Goal: Task Accomplishment & Management: Use online tool/utility

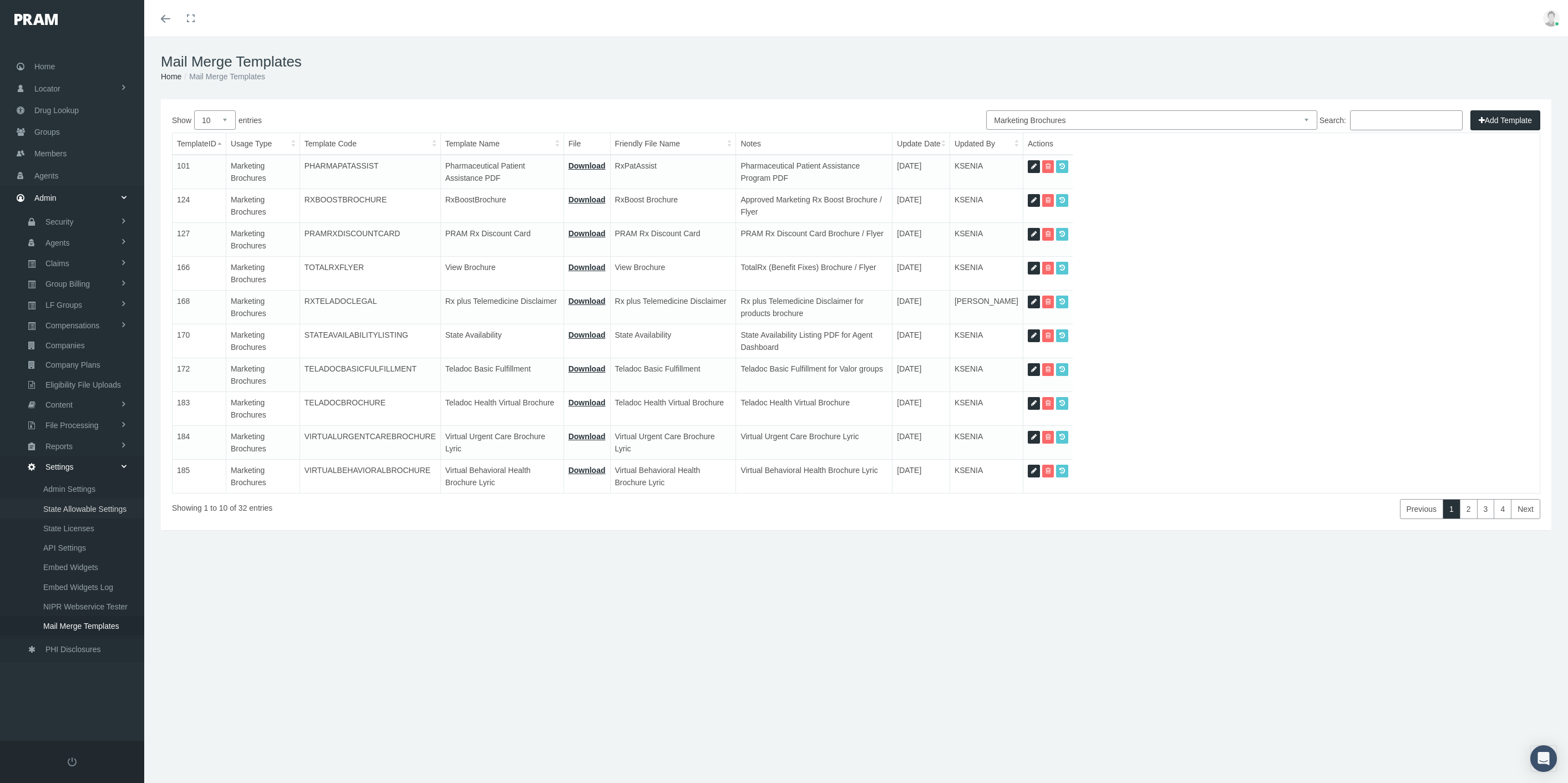
select select "8"
click at [102, 378] on span "Eligibility File Uploads" at bounding box center [83, 385] width 75 height 19
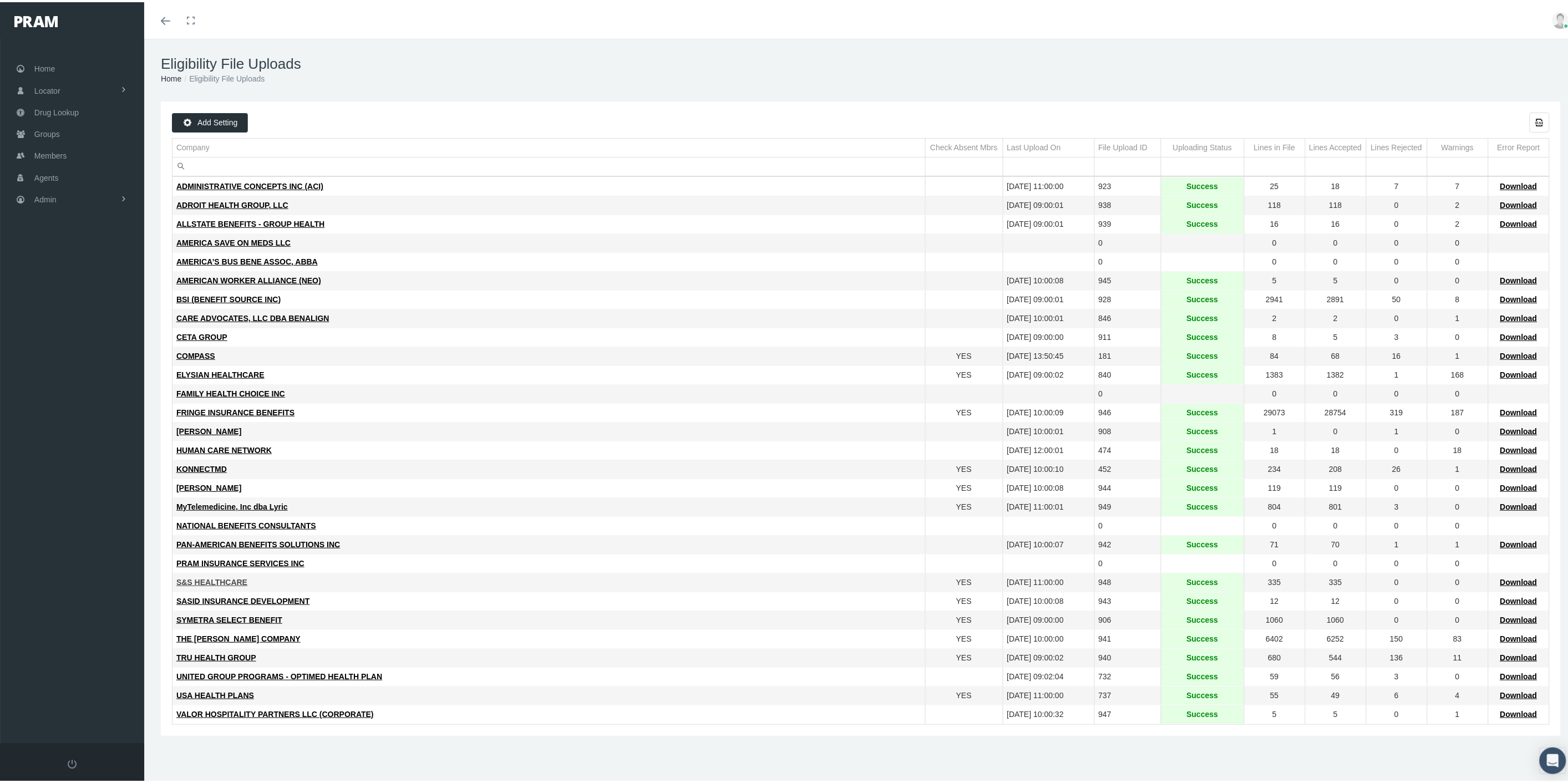
click at [223, 581] on span "S&S HEALTHCARE" at bounding box center [212, 580] width 71 height 9
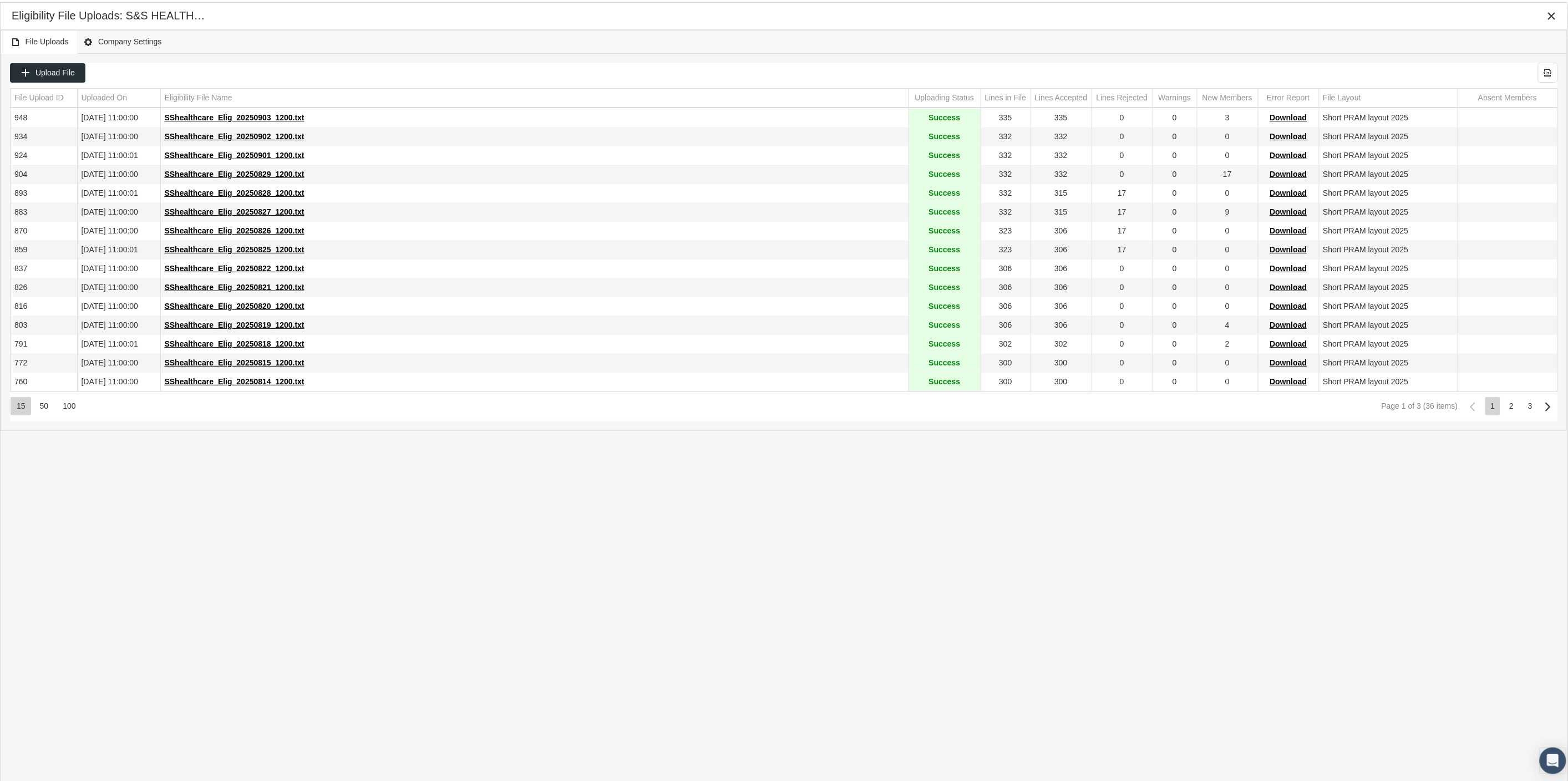
drag, startPoint x: 124, startPoint y: 13, endPoint x: 197, endPoint y: 14, distance: 73.0
click at [195, 14] on div "Eligibility File Uploads: S&S HEALTHCARE" at bounding box center [112, 13] width 201 height 15
drag, startPoint x: 223, startPoint y: 11, endPoint x: 90, endPoint y: 16, distance: 133.1
click at [90, 16] on div "Eligibility File Uploads: S&S HEALTHCARE" at bounding box center [784, 14] width 1545 height 20
click at [62, 66] on span "Upload File" at bounding box center [55, 70] width 39 height 9
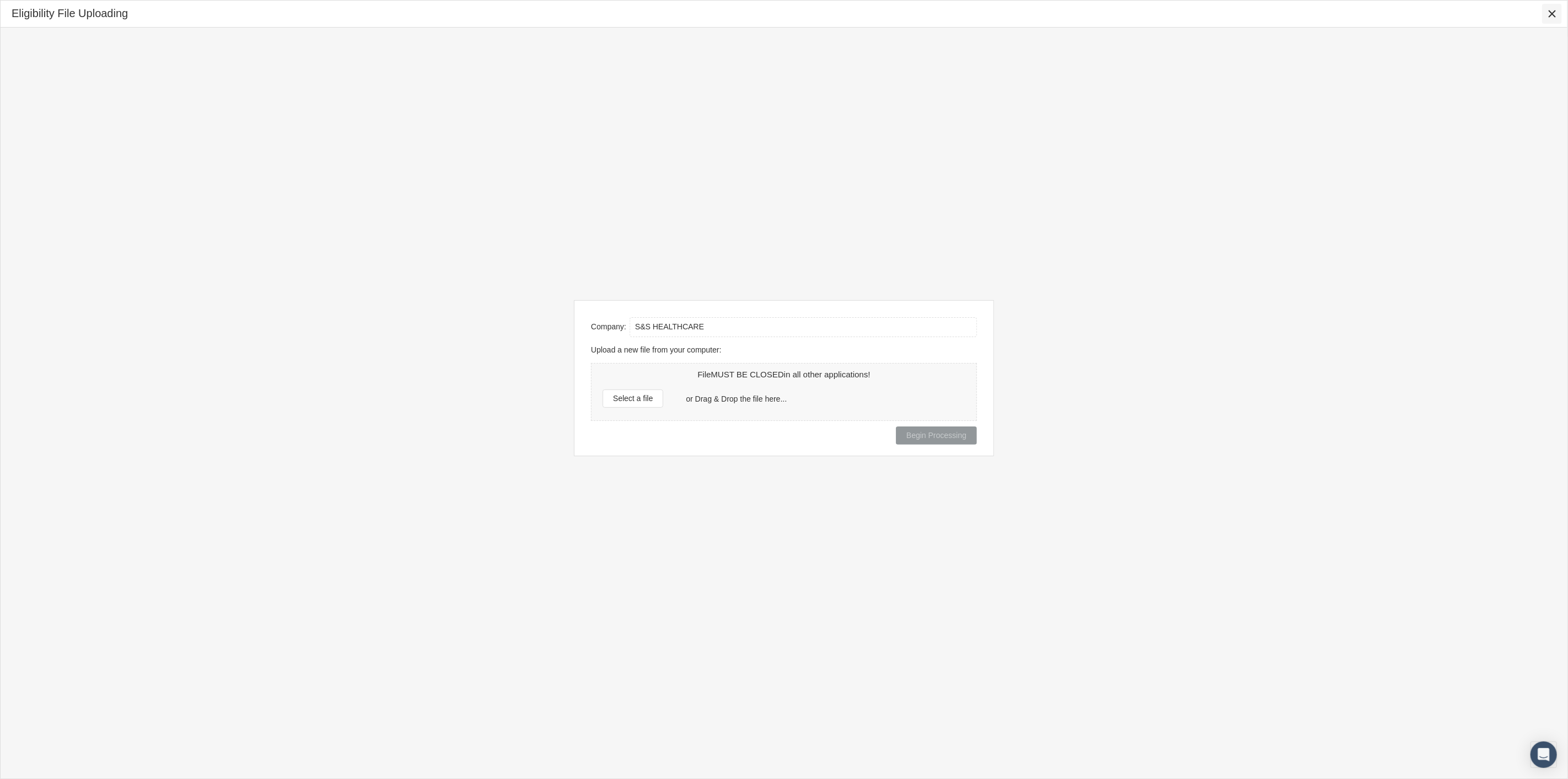
click at [1549, 16] on icon "Close" at bounding box center [1552, 14] width 10 height 10
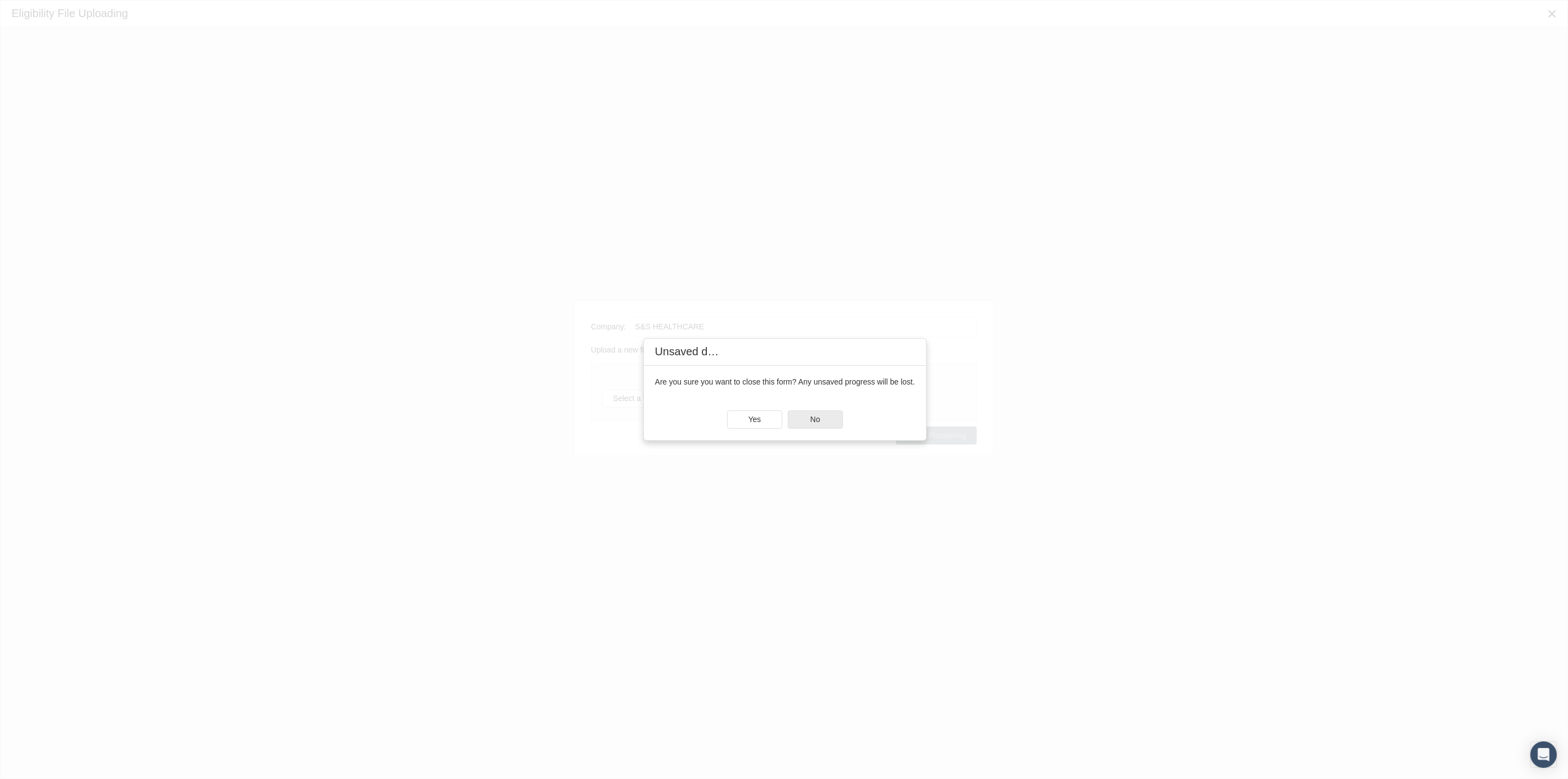
click at [791, 428] on div "No" at bounding box center [815, 419] width 55 height 18
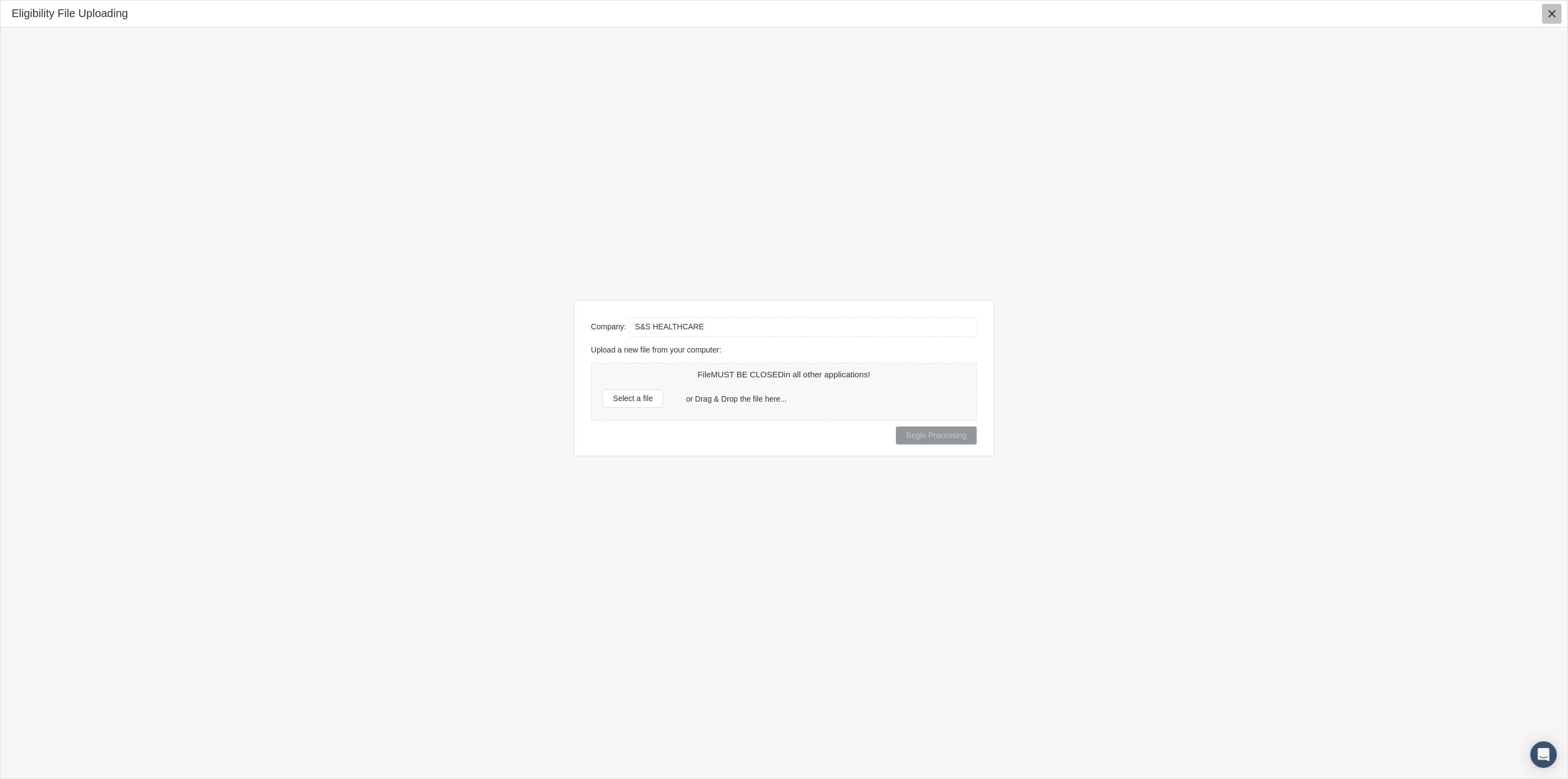
click at [1547, 11] on icon "Close" at bounding box center [1552, 14] width 10 height 10
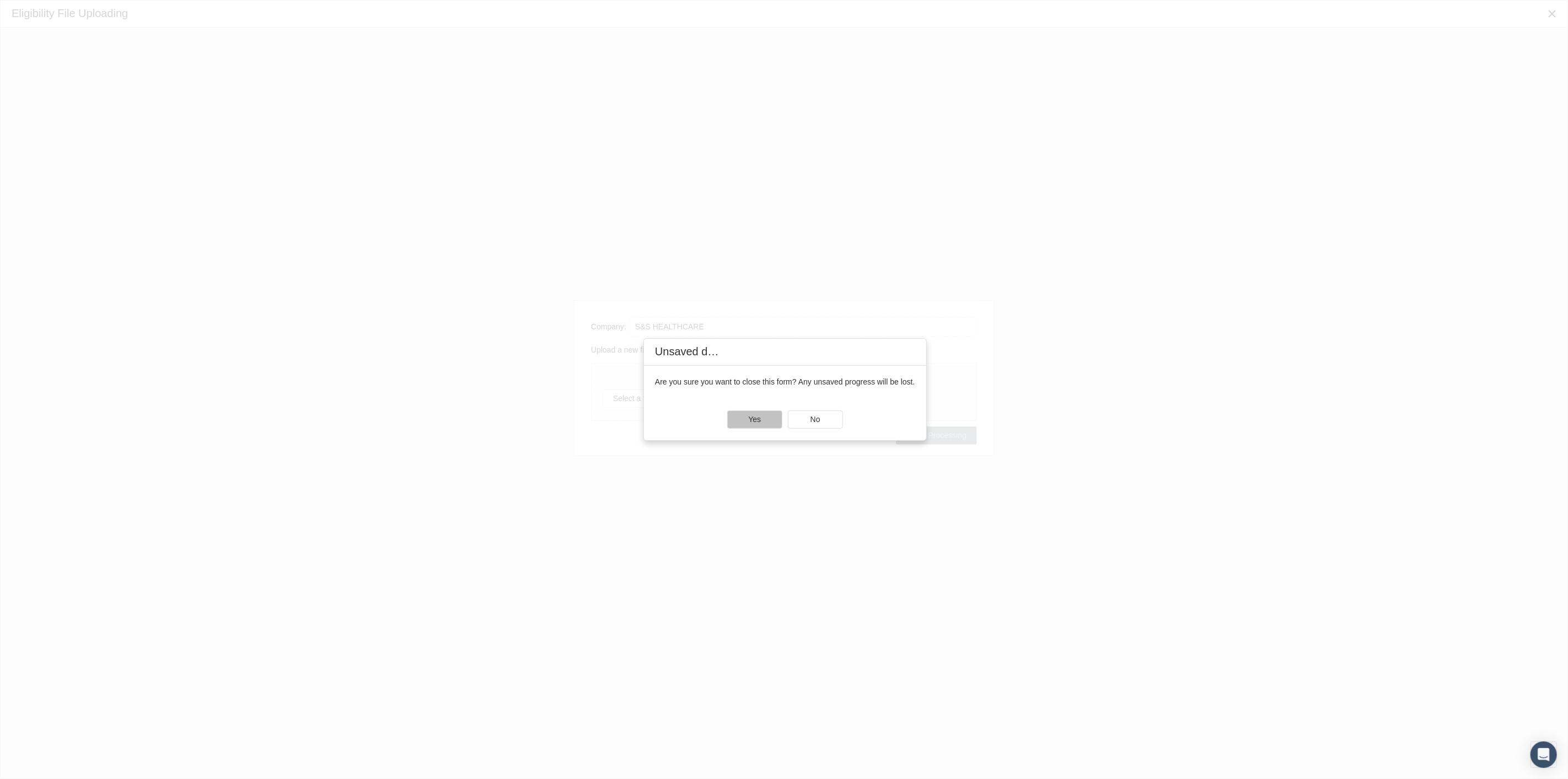
click at [737, 416] on div "Yes" at bounding box center [755, 420] width 54 height 17
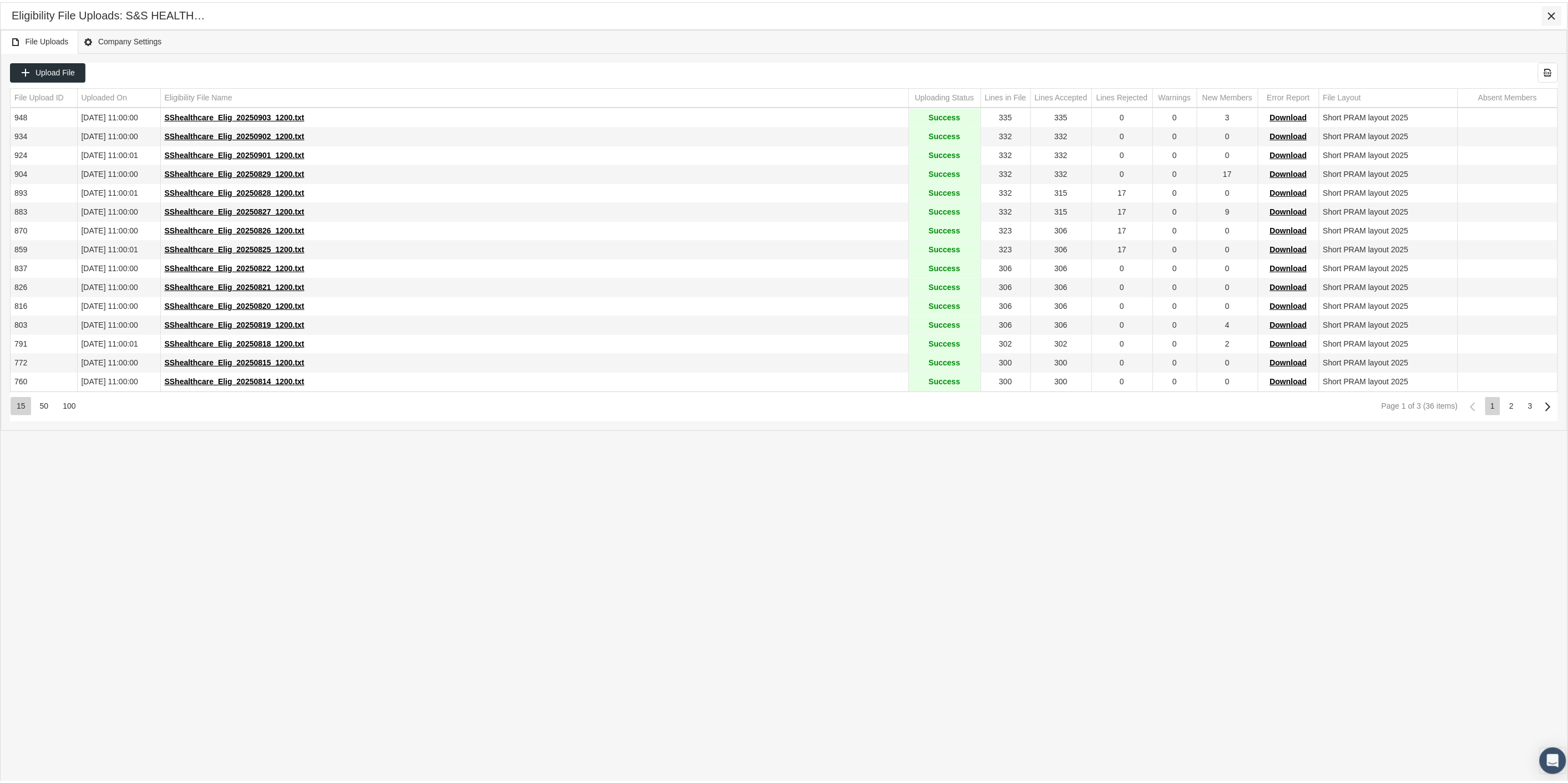
click at [1551, 14] on icon "Close" at bounding box center [1552, 14] width 10 height 10
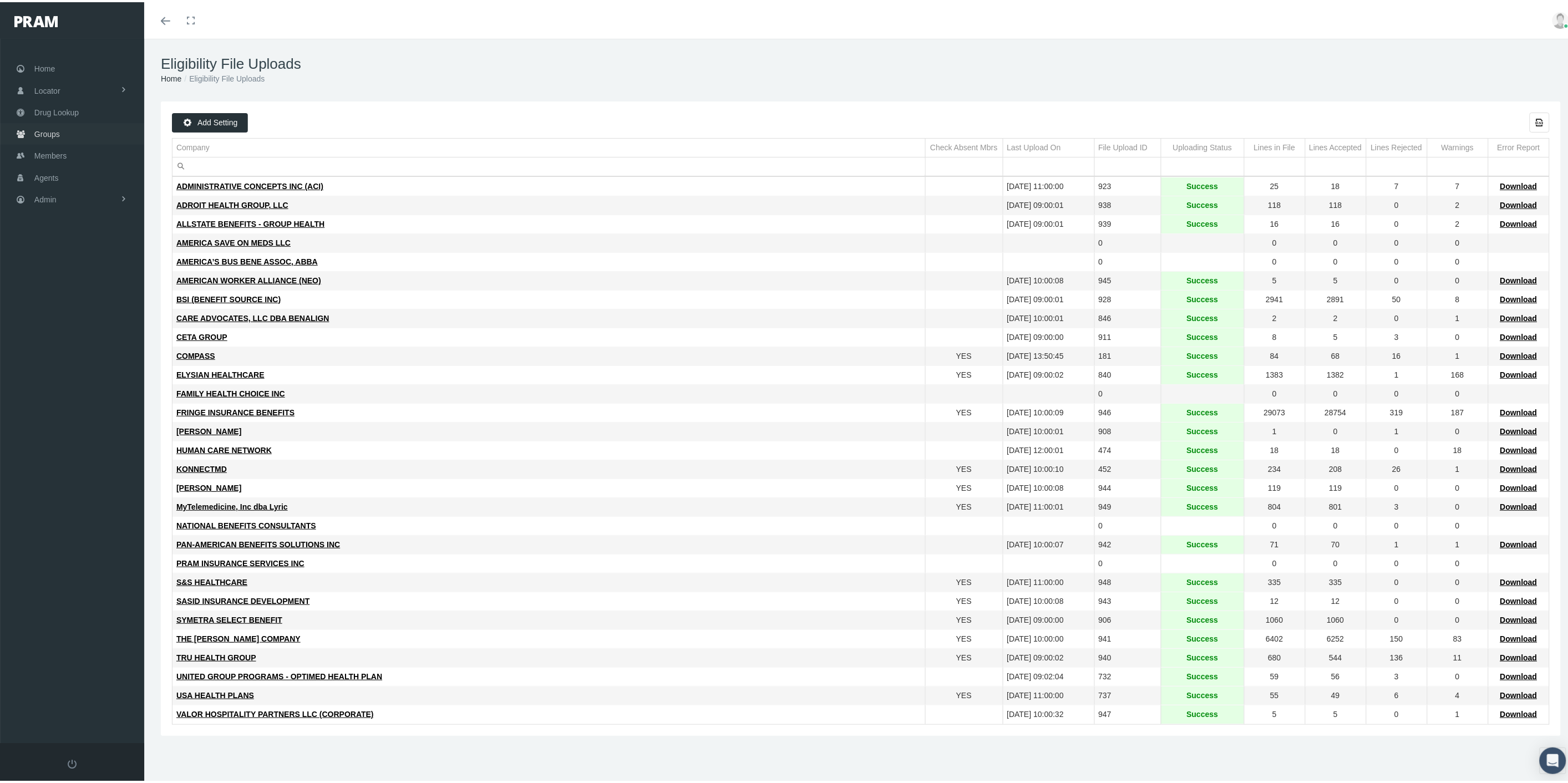
click at [55, 128] on span "Groups" at bounding box center [47, 131] width 26 height 21
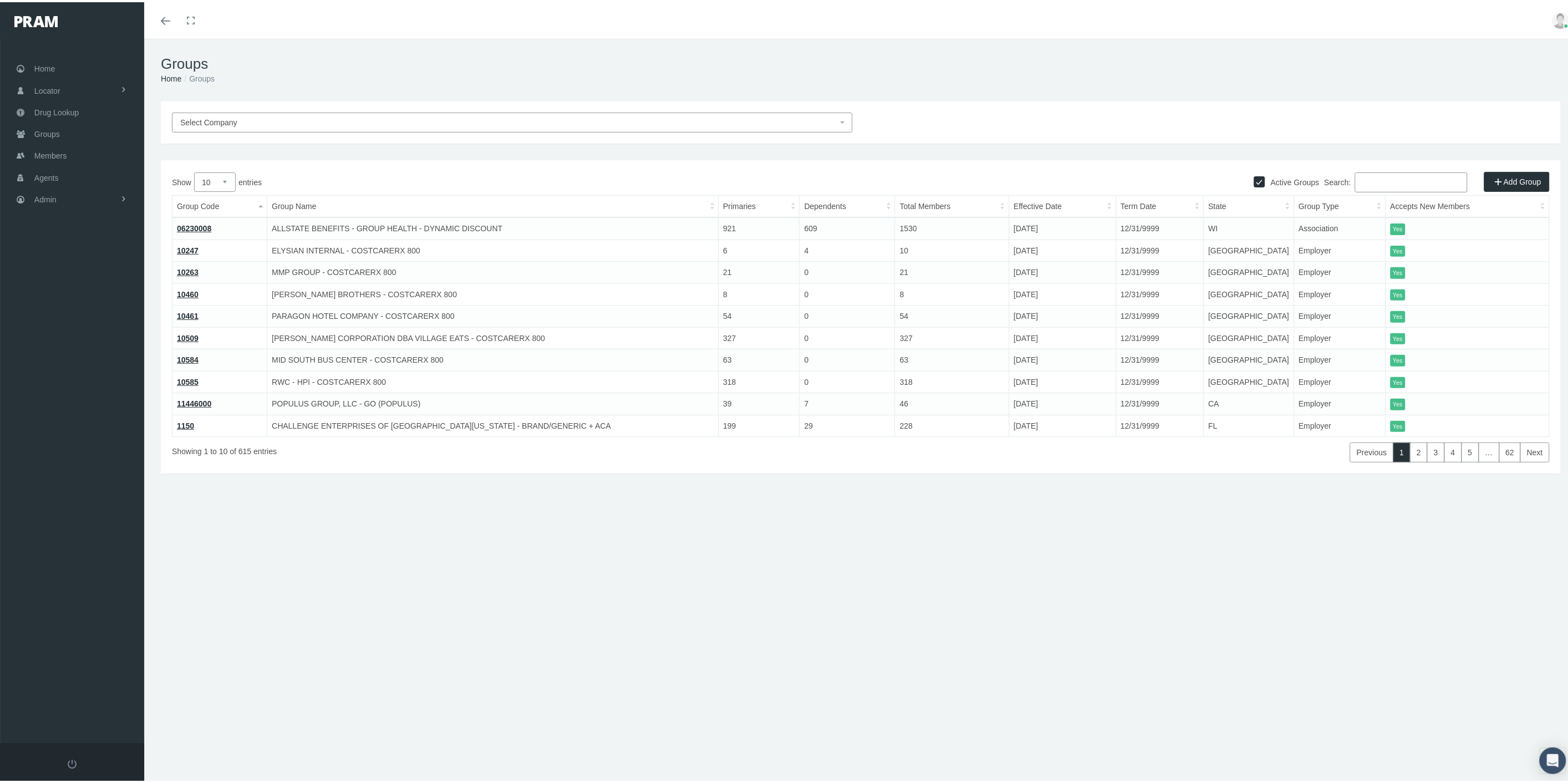
click at [1374, 179] on input "Search:" at bounding box center [1411, 180] width 113 height 20
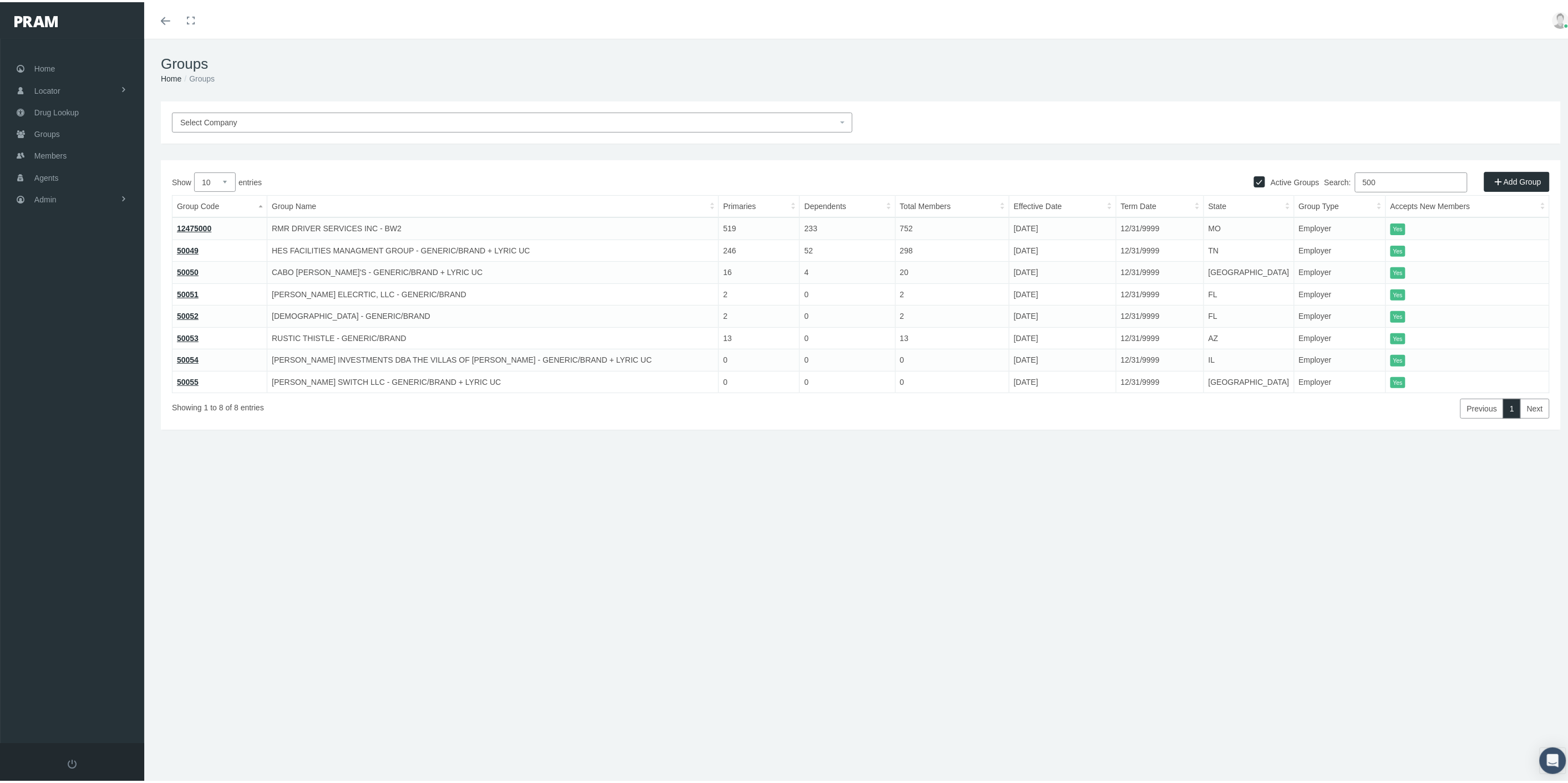
type input "500"
